Goal: Task Accomplishment & Management: Manage account settings

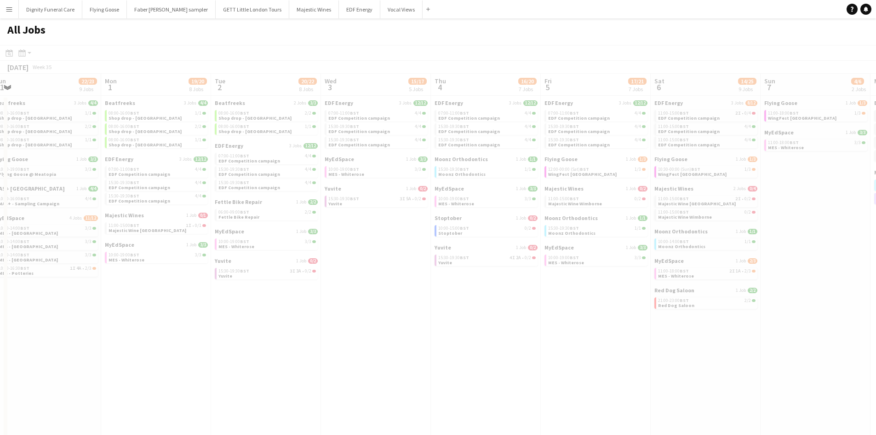
click at [397, 299] on app-calendar-viewport "Fri 29 23/25 11 Jobs Sat 30 38/51 31 Jobs Sun 31 22/23 9 Jobs Mon 1 19/20 8 Job…" at bounding box center [438, 419] width 876 height 691
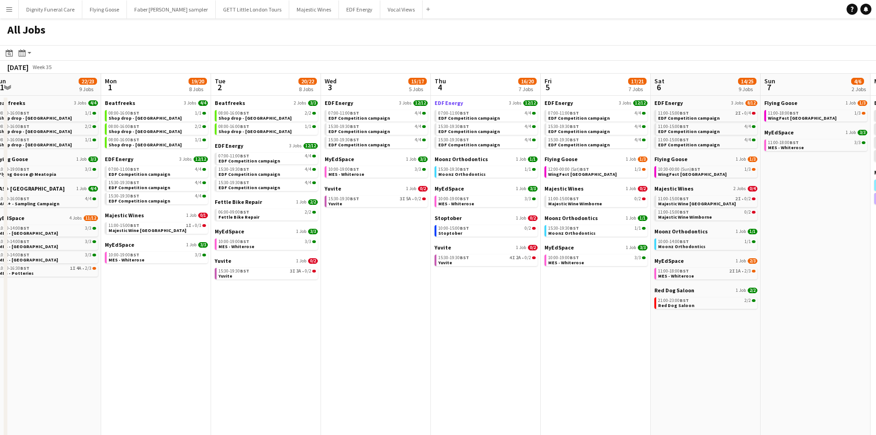
click at [449, 101] on span "EDF Energy" at bounding box center [449, 102] width 29 height 7
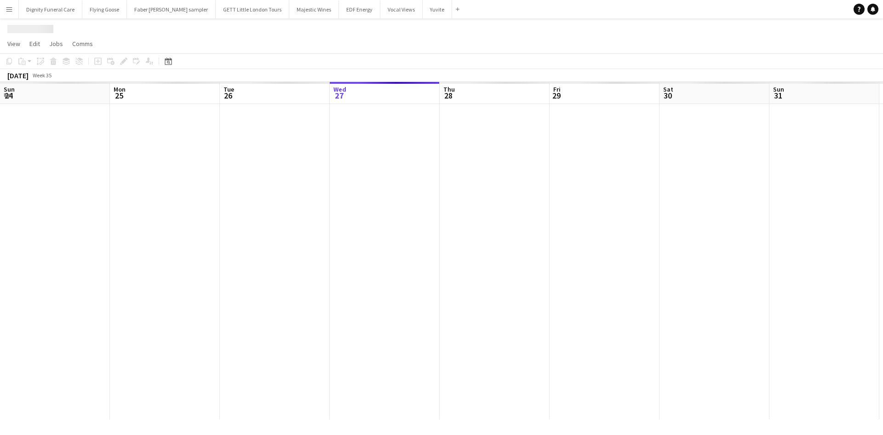
scroll to position [0, 220]
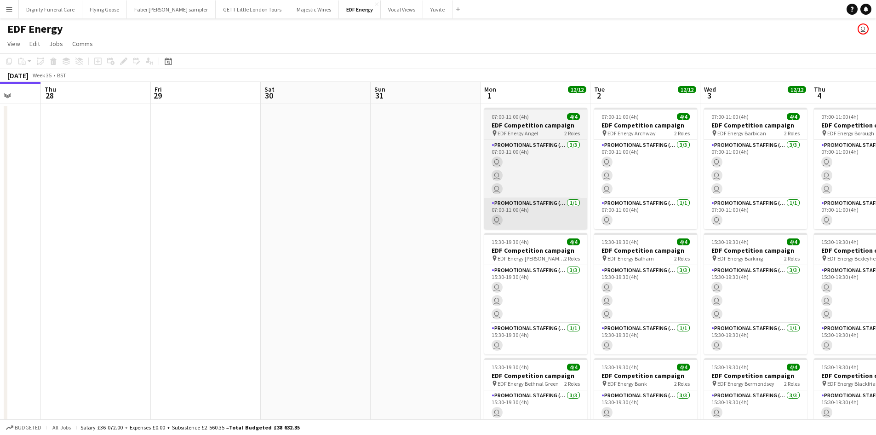
drag, startPoint x: 486, startPoint y: 233, endPoint x: 261, endPoint y: 225, distance: 225.6
click at [225, 225] on app-calendar-viewport "Sun 24 Mon 25 Tue 26 Wed 27 Thu 28 Fri 29 Sat 30 Sun 31 Mon 1 12/12 3 Jobs Tue …" at bounding box center [438, 303] width 876 height 443
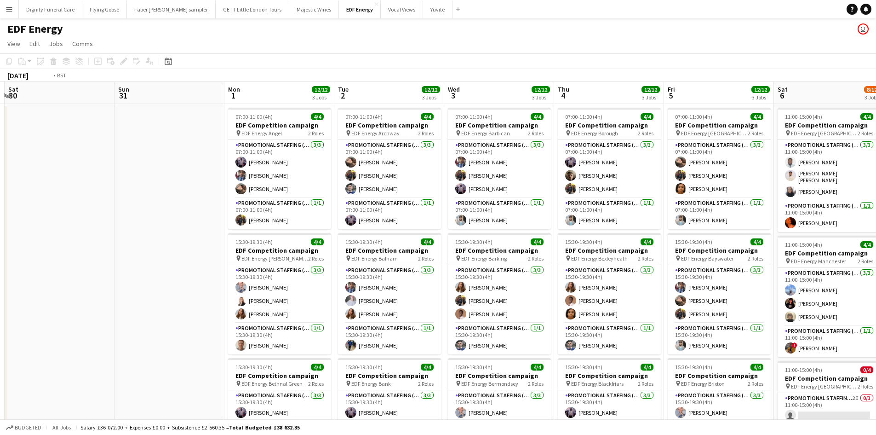
scroll to position [0, 0]
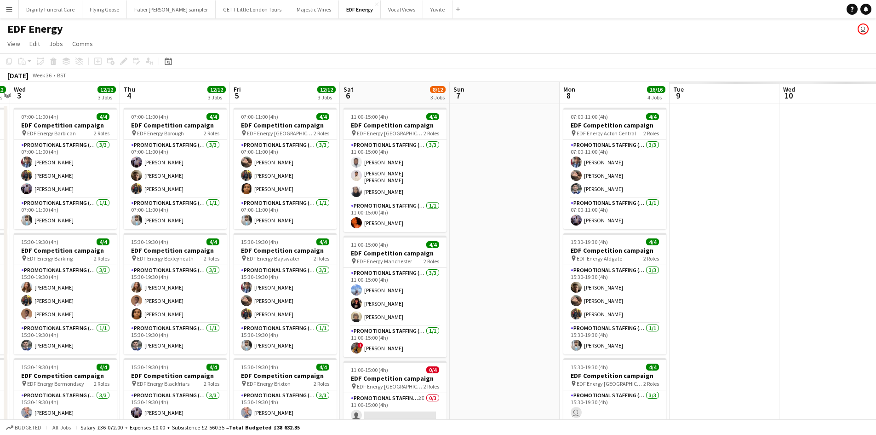
drag, startPoint x: 655, startPoint y: 245, endPoint x: 245, endPoint y: 235, distance: 410.0
click at [245, 235] on app-calendar-viewport "Sat 30 Sun 31 Mon 1 12/12 3 Jobs Tue 2 12/12 3 Jobs Wed 3 12/12 3 Jobs Thu 4 12…" at bounding box center [438, 370] width 876 height 577
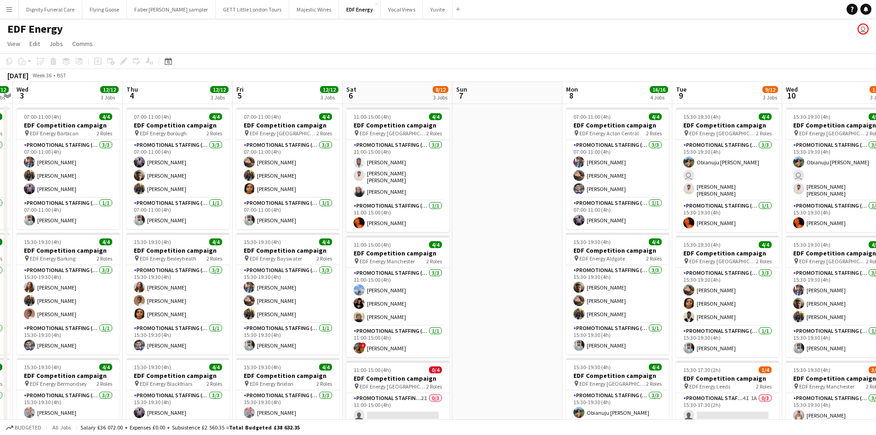
scroll to position [0, 426]
drag, startPoint x: 547, startPoint y: 246, endPoint x: 115, endPoint y: 231, distance: 432.7
click at [115, 231] on app-calendar-viewport "Sat 30 Sun 31 Mon 1 12/12 3 Jobs Tue 2 12/12 3 Jobs Wed 3 12/12 3 Jobs Thu 4 12…" at bounding box center [438, 370] width 876 height 577
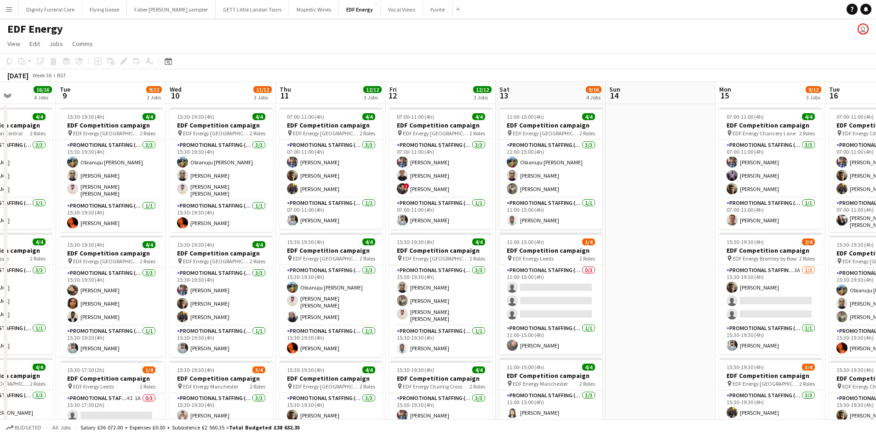
drag, startPoint x: 710, startPoint y: 293, endPoint x: 533, endPoint y: 287, distance: 177.2
click at [533, 287] on app-calendar-viewport "Fri 5 12/12 3 Jobs Sat 6 8/12 3 Jobs Sun 7 Mon 8 16/16 4 Jobs Tue 9 9/12 3 Jobs…" at bounding box center [438, 370] width 876 height 577
drag, startPoint x: 627, startPoint y: 292, endPoint x: 302, endPoint y: 253, distance: 327.0
click at [226, 255] on app-calendar-viewport "Fri 5 12/12 3 Jobs Sat 6 8/12 3 Jobs Sun 7 Mon 8 16/16 4 Jobs Tue 9 9/12 3 Jobs…" at bounding box center [438, 370] width 876 height 577
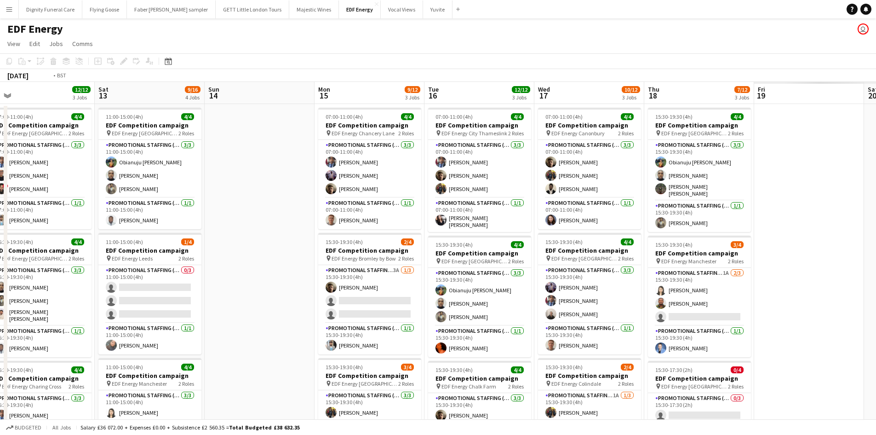
drag, startPoint x: 621, startPoint y: 253, endPoint x: 196, endPoint y: 235, distance: 425.5
click at [194, 235] on app-calendar-viewport "Tue 9 9/12 3 Jobs Wed 10 11/12 3 Jobs Thu 11 12/12 3 Jobs Fri 12 12/12 3 Jobs S…" at bounding box center [438, 370] width 876 height 577
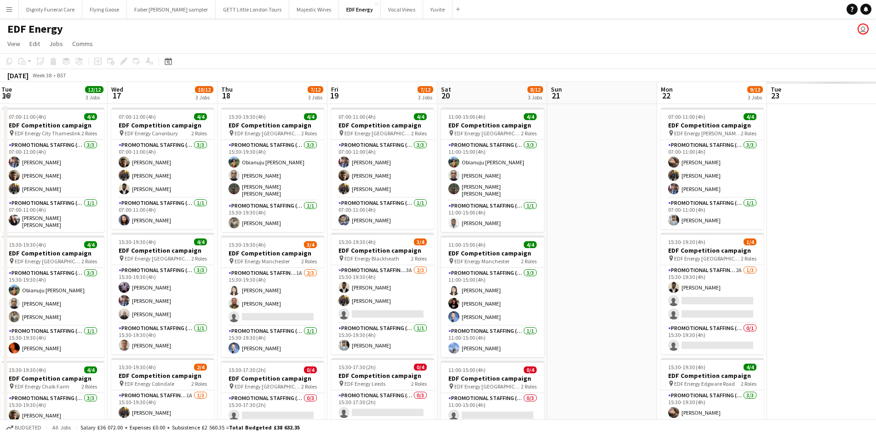
click at [98, 216] on app-calendar-viewport "Sat 13 9/16 4 Jobs Sun 14 Mon 15 9/12 3 Jobs Tue 16 12/12 3 Jobs Wed 17 10/12 3…" at bounding box center [438, 370] width 876 height 577
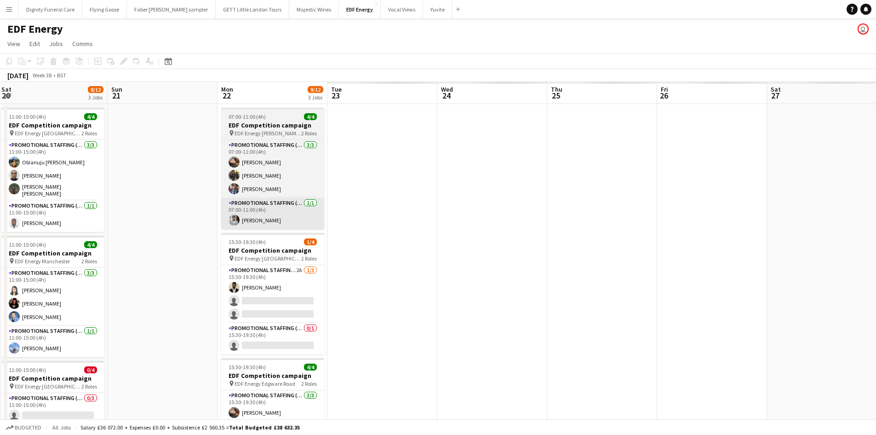
scroll to position [0, 460]
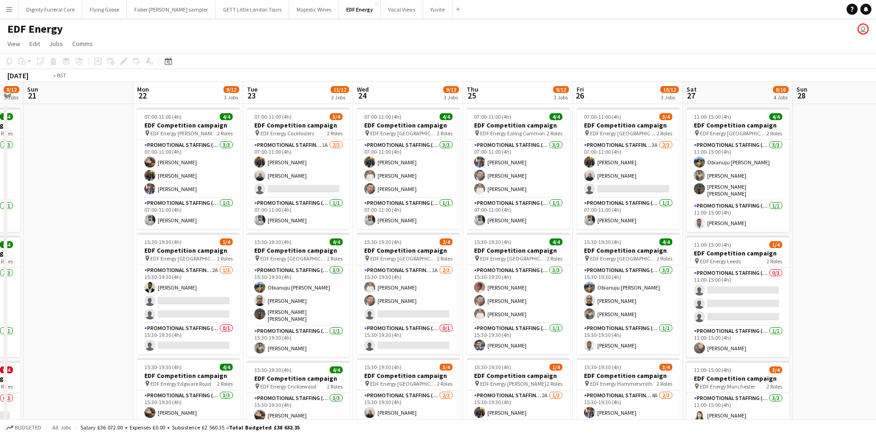
drag, startPoint x: 721, startPoint y: 283, endPoint x: 370, endPoint y: 275, distance: 351.1
click at [370, 275] on app-calendar-viewport "Wed 17 10/12 3 Jobs Thu 18 7/12 3 Jobs Fri 19 7/12 3 Jobs Sat 20 8/12 3 Jobs Su…" at bounding box center [438, 370] width 876 height 577
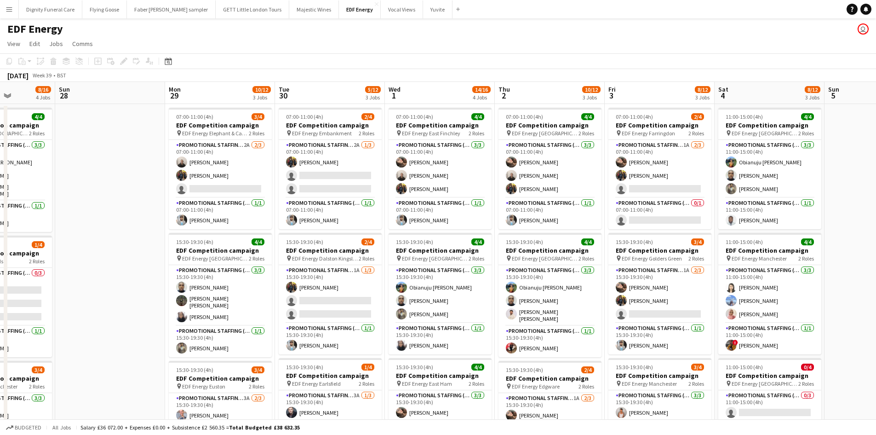
drag, startPoint x: 602, startPoint y: 276, endPoint x: 265, endPoint y: 267, distance: 336.9
click at [265, 267] on app-calendar-viewport "Thu 25 9/12 3 Jobs Fri 26 10/12 3 Jobs Sat 27 8/16 4 Jobs Sun 28 Mon 29 10/12 3…" at bounding box center [438, 370] width 876 height 577
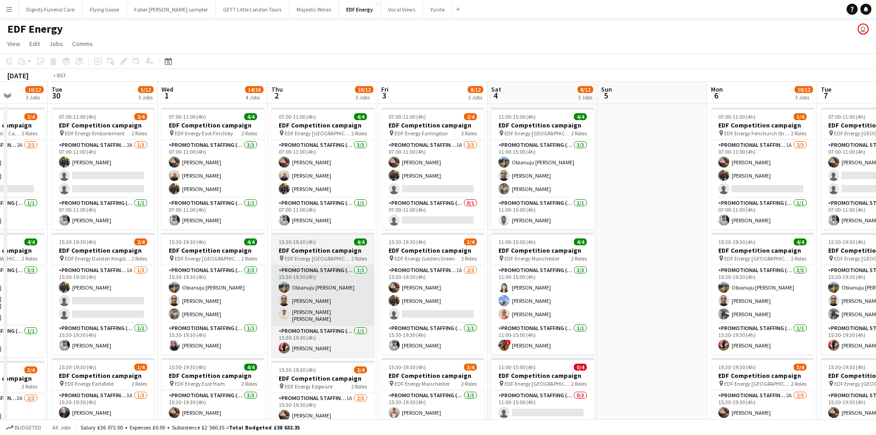
drag, startPoint x: 521, startPoint y: 282, endPoint x: 345, endPoint y: 273, distance: 176.4
click at [323, 274] on app-calendar-viewport "Thu 25 9/12 3 Jobs Fri 26 10/12 3 Jobs Sat 27 8/16 4 Jobs Sun 28 Mon 29 10/12 3…" at bounding box center [438, 370] width 876 height 577
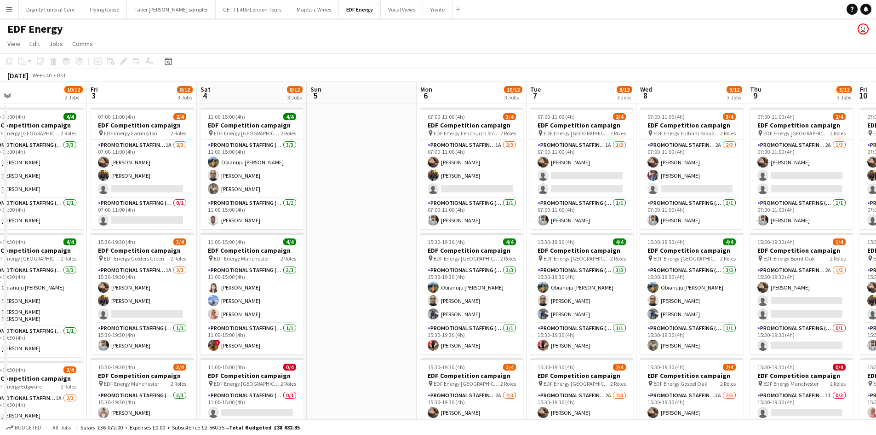
drag, startPoint x: 390, startPoint y: 282, endPoint x: 340, endPoint y: 280, distance: 49.3
click at [340, 280] on app-calendar-viewport "Mon 29 10/12 3 Jobs Tue 30 5/12 3 Jobs Wed 1 14/16 4 Jobs Thu 2 10/12 3 Jobs Fr…" at bounding box center [438, 370] width 876 height 577
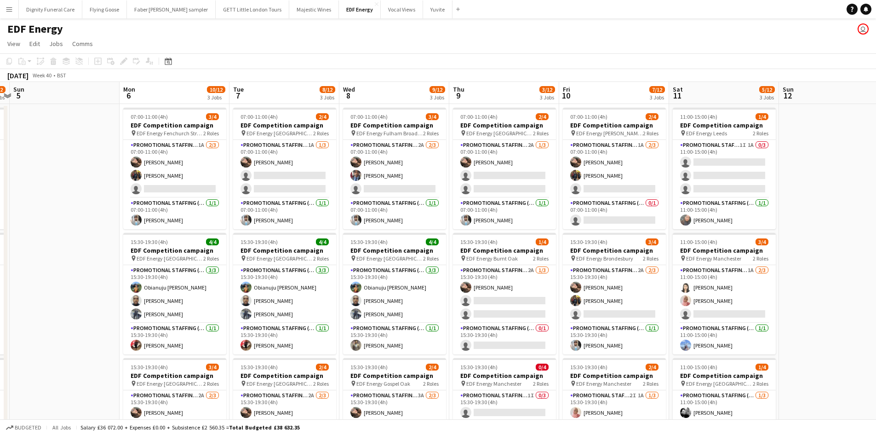
scroll to position [0, 438]
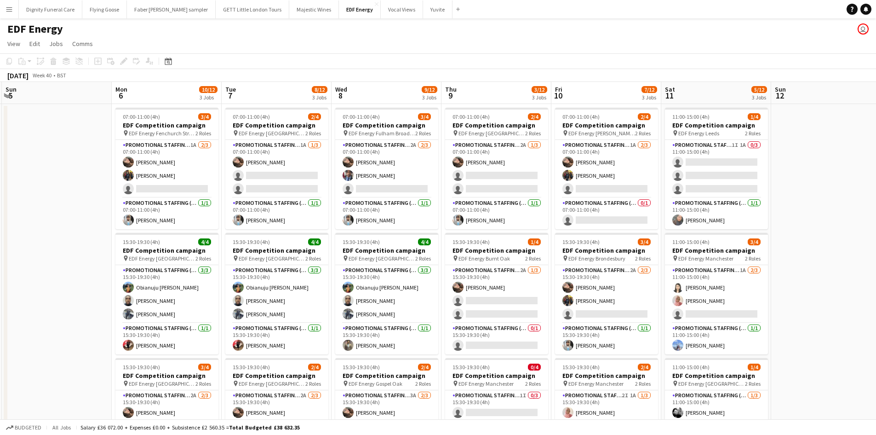
drag, startPoint x: 468, startPoint y: 280, endPoint x: 183, endPoint y: 261, distance: 286.3
click at [183, 261] on app-calendar-viewport "Wed 1 14/16 4 Jobs Thu 2 10/12 3 Jobs Fri 3 8/12 3 Jobs Sat 4 8/12 3 Jobs Sun 5…" at bounding box center [438, 370] width 876 height 577
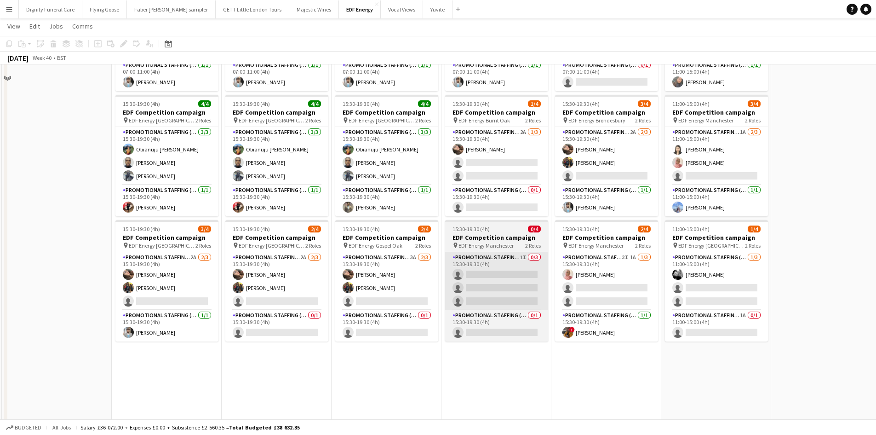
scroll to position [138, 0]
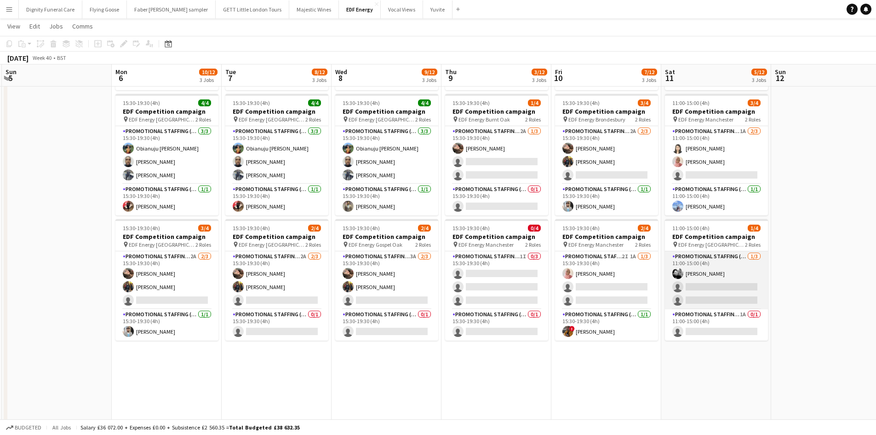
click at [685, 273] on app-card-role "Promotional Staffing (Flyering Staff) 1/3 11:00-15:00 (4h) Dan Vasey single-neu…" at bounding box center [716, 280] width 103 height 58
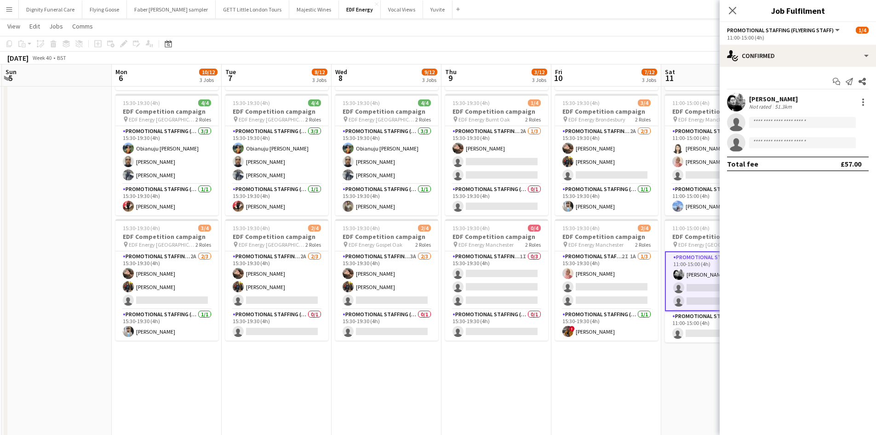
click at [770, 99] on div "Dan Vasey" at bounding box center [773, 99] width 49 height 8
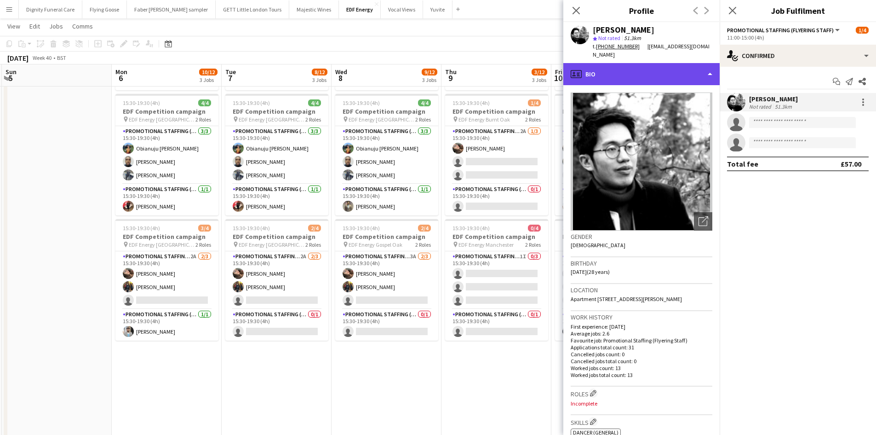
click at [633, 63] on div "profile Bio" at bounding box center [642, 74] width 156 height 22
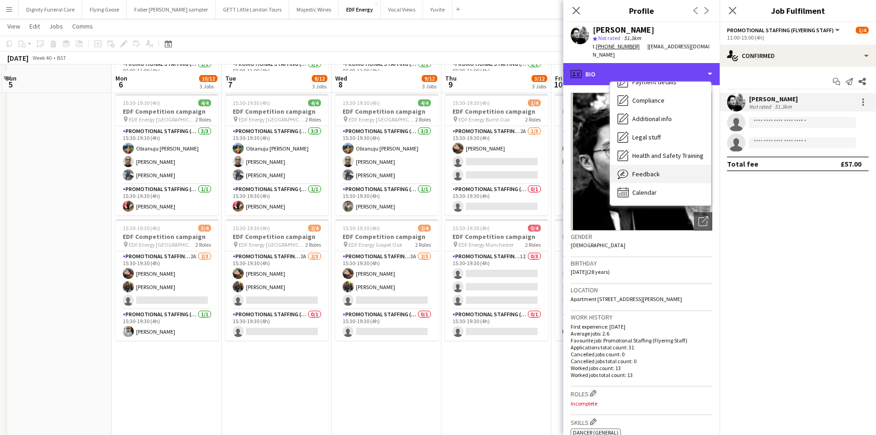
scroll to position [184, 0]
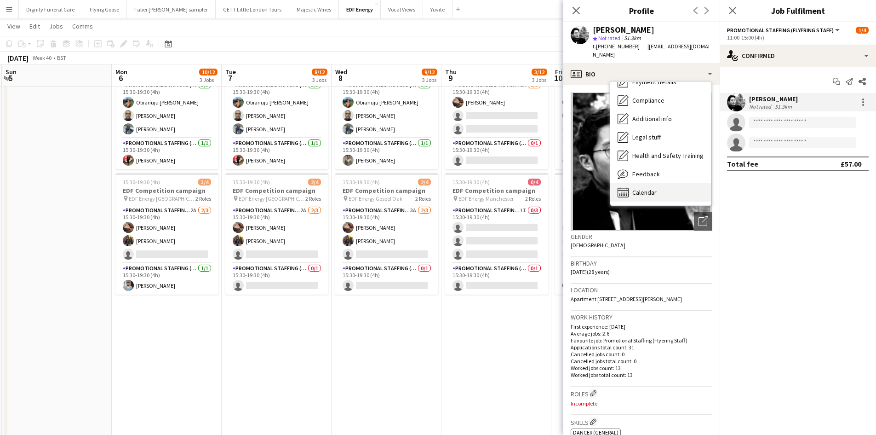
click at [650, 188] on span "Calendar" at bounding box center [645, 192] width 24 height 8
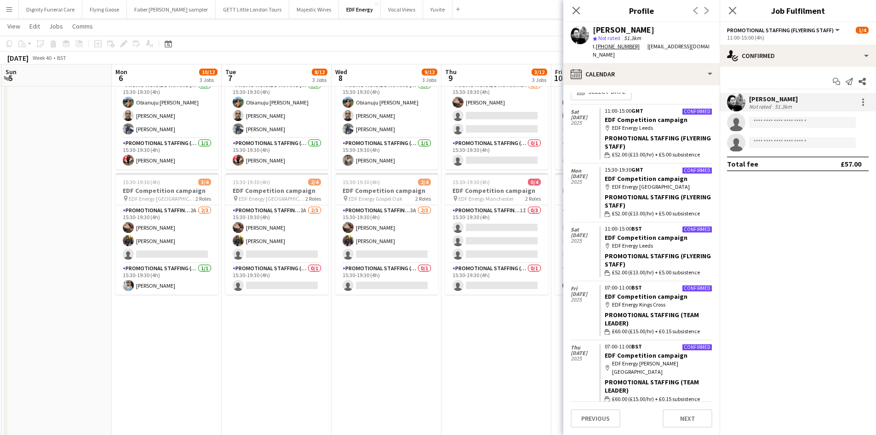
scroll to position [0, 0]
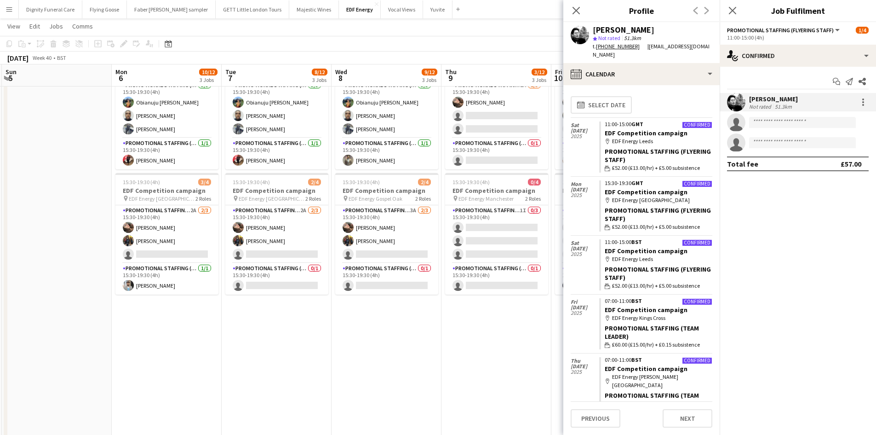
click at [388, 336] on app-date-cell "07:00-11:00 (4h) 3/4 EDF Competition campaign pin EDF Energy Fulham Broadway 2 …" at bounding box center [387, 196] width 110 height 555
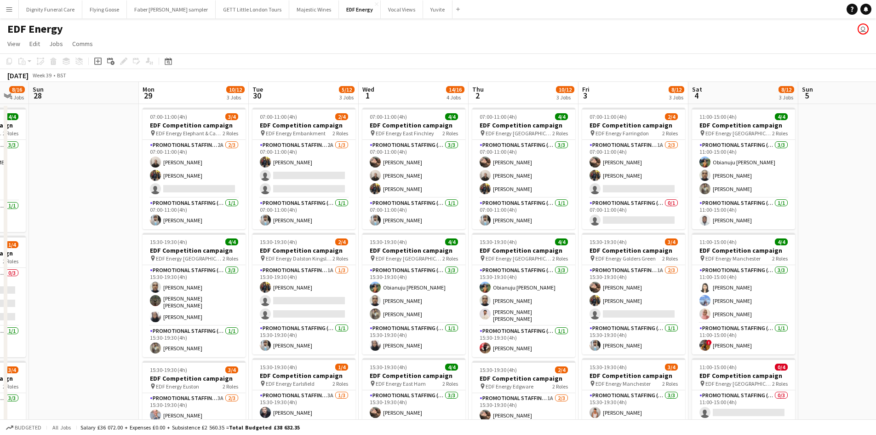
drag, startPoint x: 64, startPoint y: 179, endPoint x: 779, endPoint y: 144, distance: 715.7
click at [784, 143] on app-calendar-viewport "Fri 26 10/12 3 Jobs Sat 27 8/16 4 Jobs Sun 28 Mon 29 10/12 3 Jobs Tue 30 5/12 3…" at bounding box center [438, 370] width 876 height 577
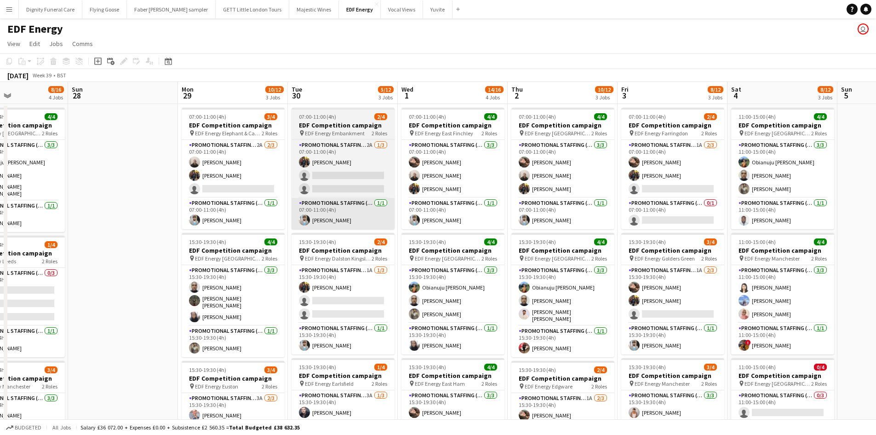
drag, startPoint x: 475, startPoint y: 201, endPoint x: 581, endPoint y: 214, distance: 106.2
click at [876, 175] on html "Menu Boards Boards Boards All jobs Status Workforce Workforce My Workforce Recr…" at bounding box center [438, 337] width 876 height 674
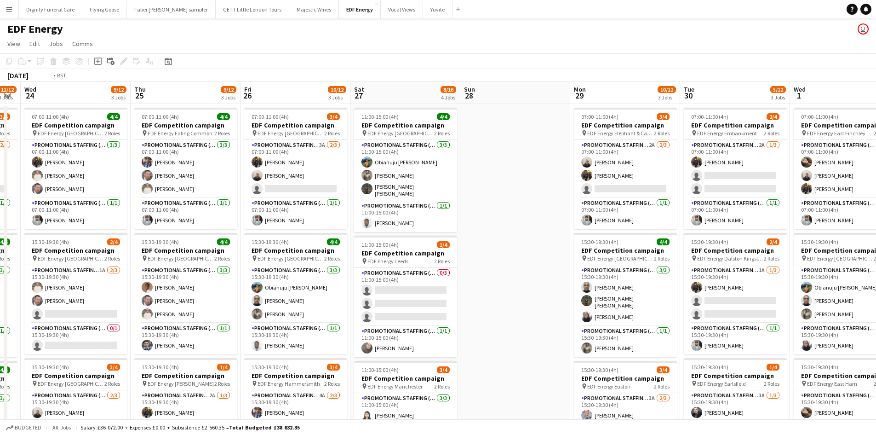
drag, startPoint x: 351, startPoint y: 216, endPoint x: 857, endPoint y: 165, distance: 508.6
click at [865, 164] on app-calendar-viewport "Tue 23 11/12 3 Jobs Wed 24 9/12 3 Jobs Thu 25 9/12 3 Jobs Fri 26 10/12 3 Jobs S…" at bounding box center [438, 370] width 876 height 577
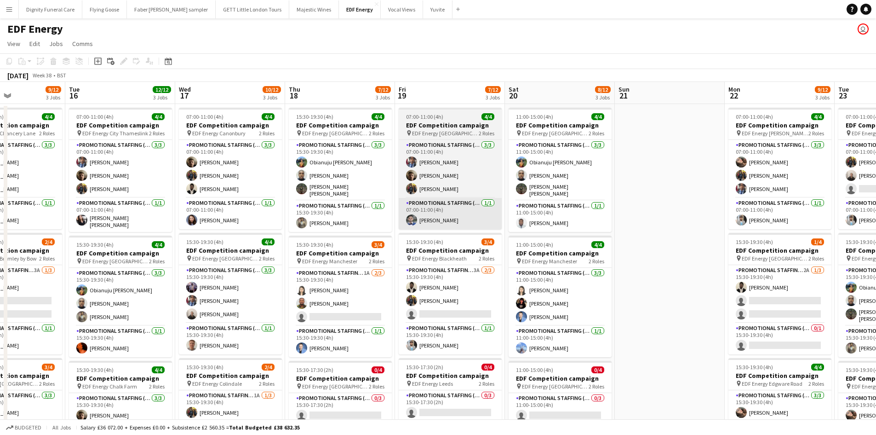
drag, startPoint x: 283, startPoint y: 194, endPoint x: 430, endPoint y: 226, distance: 149.8
click at [854, 164] on app-calendar-viewport "Mon 15 9/12 3 Jobs Tue 16 12/12 3 Jobs Wed 17 10/12 3 Jobs Thu 18 7/12 3 Jobs F…" at bounding box center [438, 370] width 876 height 577
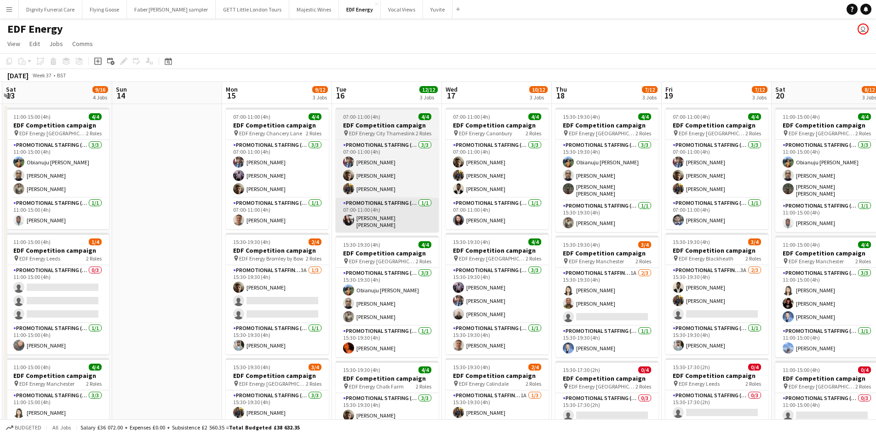
drag, startPoint x: 329, startPoint y: 229, endPoint x: 616, endPoint y: 207, distance: 287.9
click at [823, 183] on app-calendar-viewport "Thu 11 12/12 3 Jobs Fri 12 12/12 3 Jobs Sat 13 9/16 4 Jobs Sun 14 Mon 15 9/12 3…" at bounding box center [438, 370] width 876 height 577
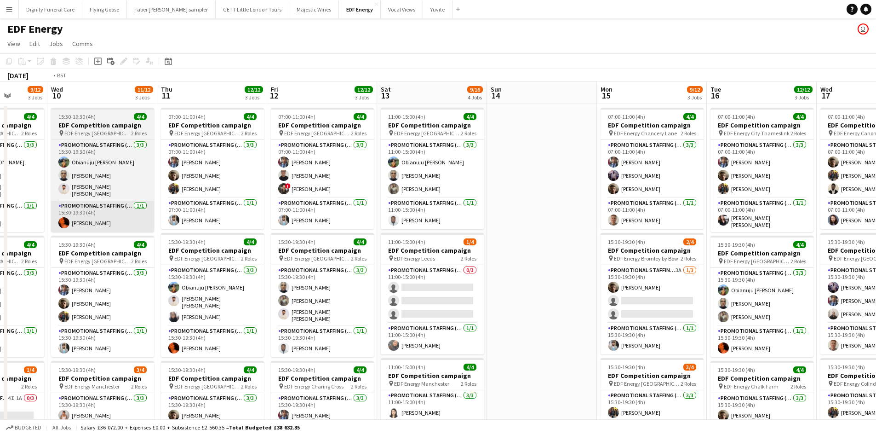
drag, startPoint x: 232, startPoint y: 206, endPoint x: 560, endPoint y: 219, distance: 328.2
click at [809, 192] on app-calendar-viewport "Mon 8 16/16 4 Jobs Tue 9 9/12 3 Jobs Wed 10 11/12 3 Jobs Thu 11 12/12 3 Jobs Fr…" at bounding box center [438, 370] width 876 height 577
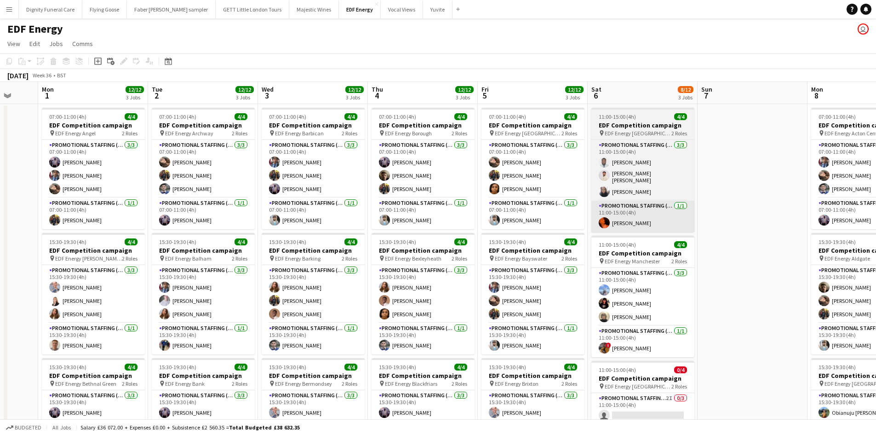
drag, startPoint x: 259, startPoint y: 221, endPoint x: 537, endPoint y: 227, distance: 277.9
click at [696, 213] on app-calendar-viewport "Sat 30 Sun 31 Mon 1 12/12 3 Jobs Tue 2 12/12 3 Jobs Wed 3 12/12 3 Jobs Thu 4 12…" at bounding box center [438, 370] width 876 height 577
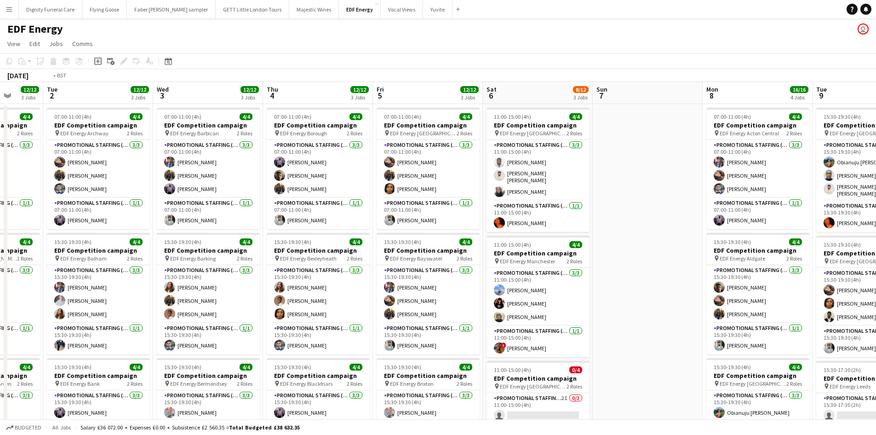
scroll to position [0, 243]
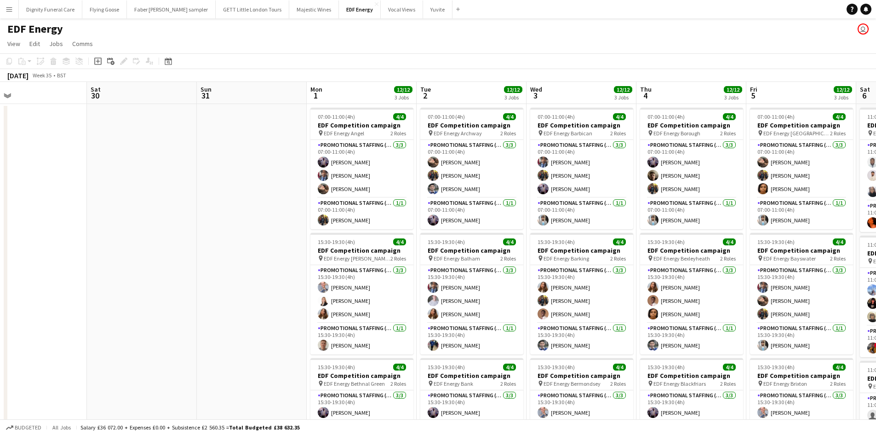
drag, startPoint x: 498, startPoint y: 232, endPoint x: 614, endPoint y: 220, distance: 116.5
click at [614, 220] on app-calendar-viewport "Wed 27 Thu 28 Fri 29 Sat 30 Sun 31 Mon 1 12/12 3 Jobs Tue 2 12/12 3 Jobs Wed 3 …" at bounding box center [438, 370] width 876 height 577
